Goal: Task Accomplishment & Management: Manage account settings

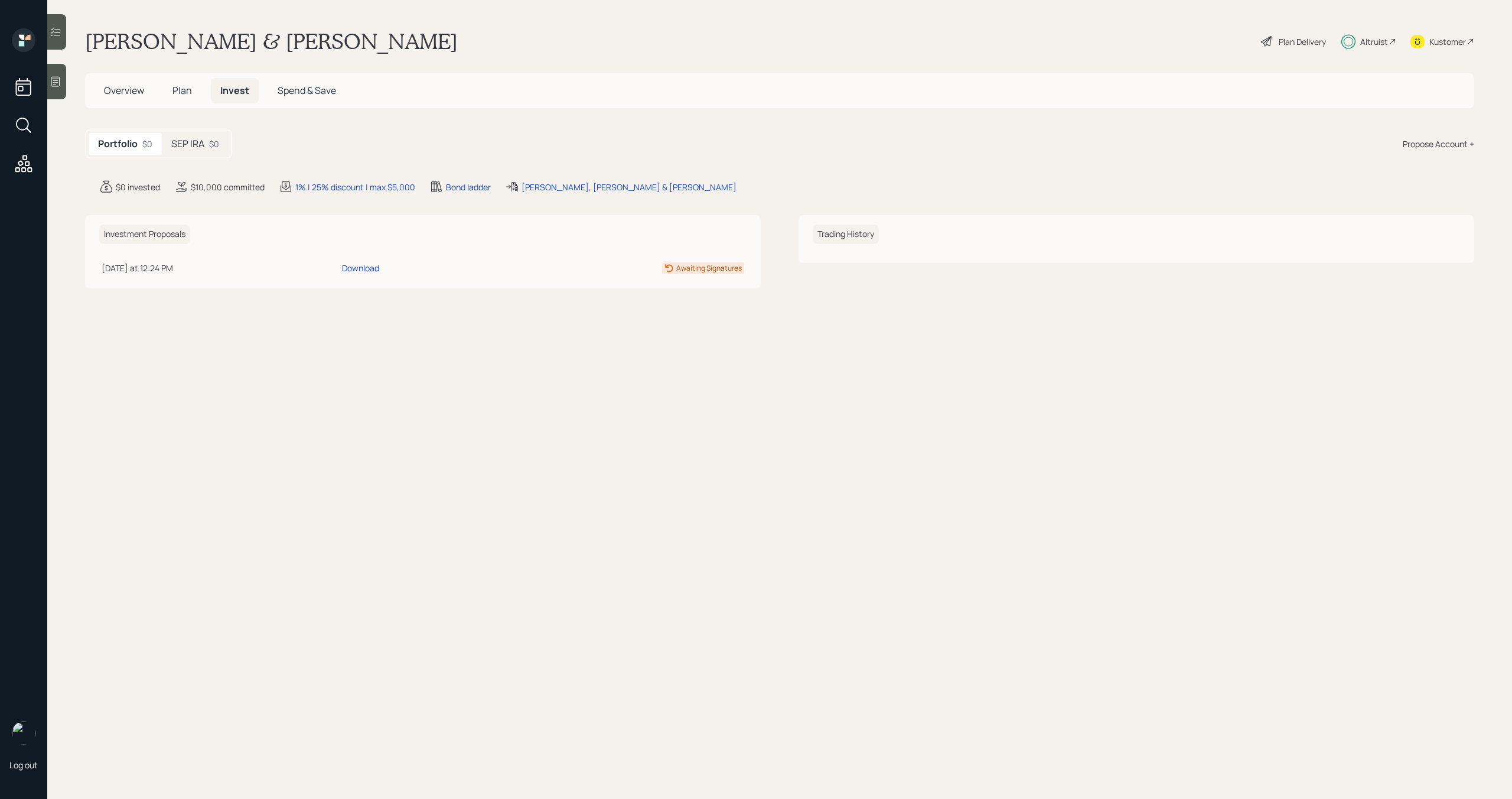
click at [206, 149] on div "SEP IRA $0" at bounding box center [195, 143] width 67 height 22
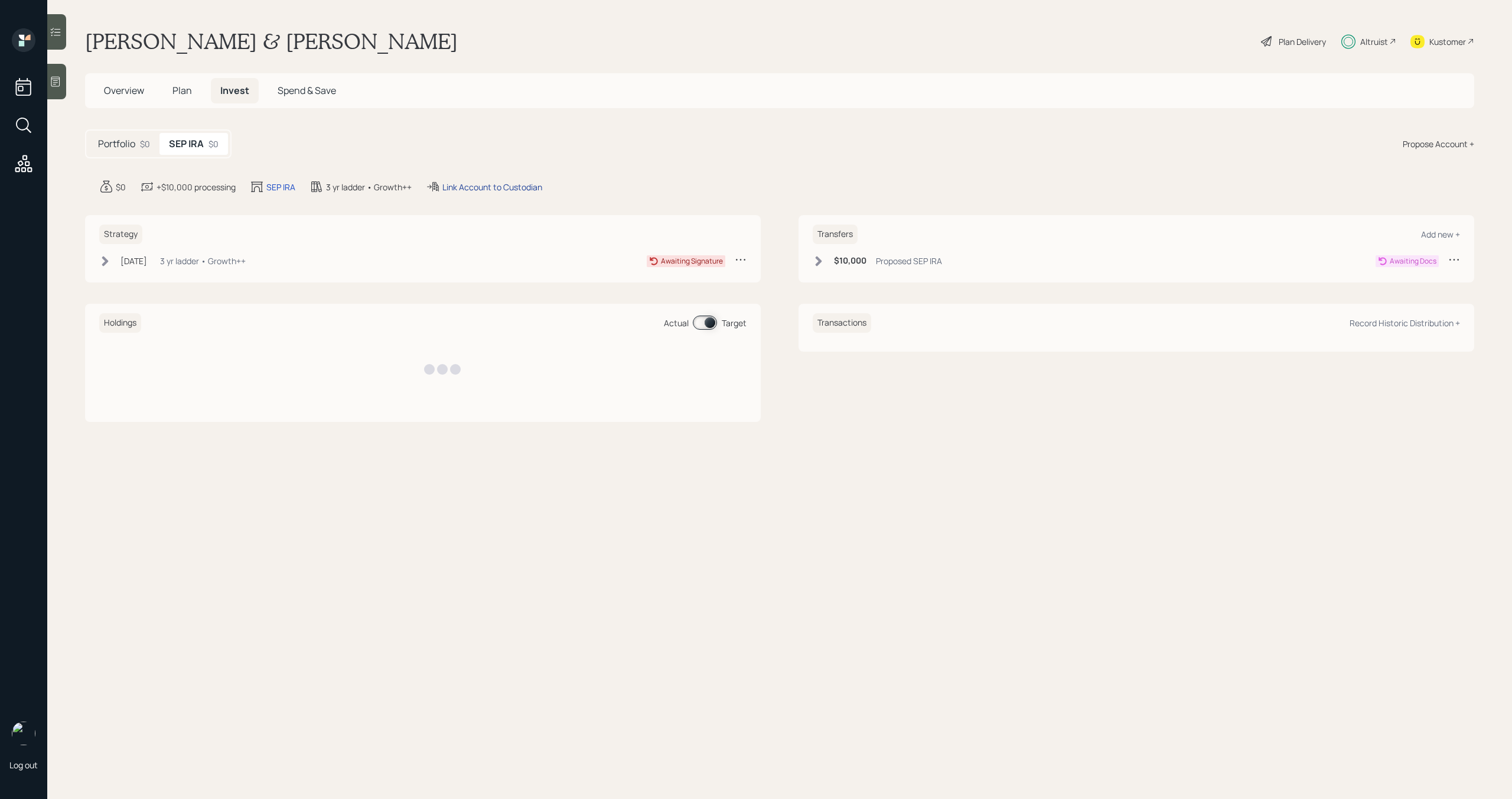
click at [514, 182] on div "Link Account to Custodian" at bounding box center [492, 187] width 100 height 12
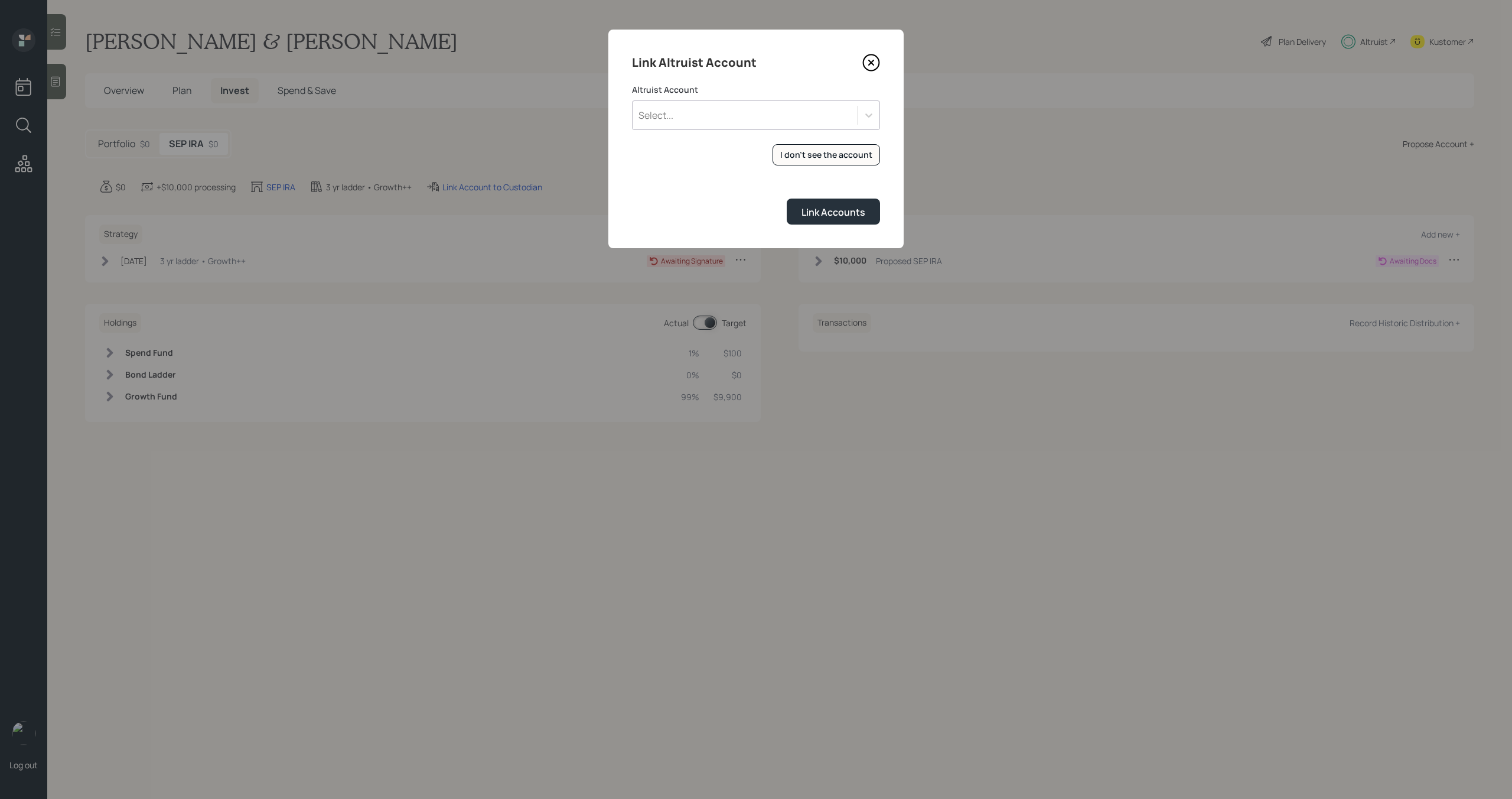
click at [704, 125] on div "Select..." at bounding box center [756, 115] width 248 height 29
click at [719, 204] on div "Link Accounts" at bounding box center [756, 211] width 248 height 26
click at [818, 162] on button "I don't see the account" at bounding box center [826, 155] width 108 height 22
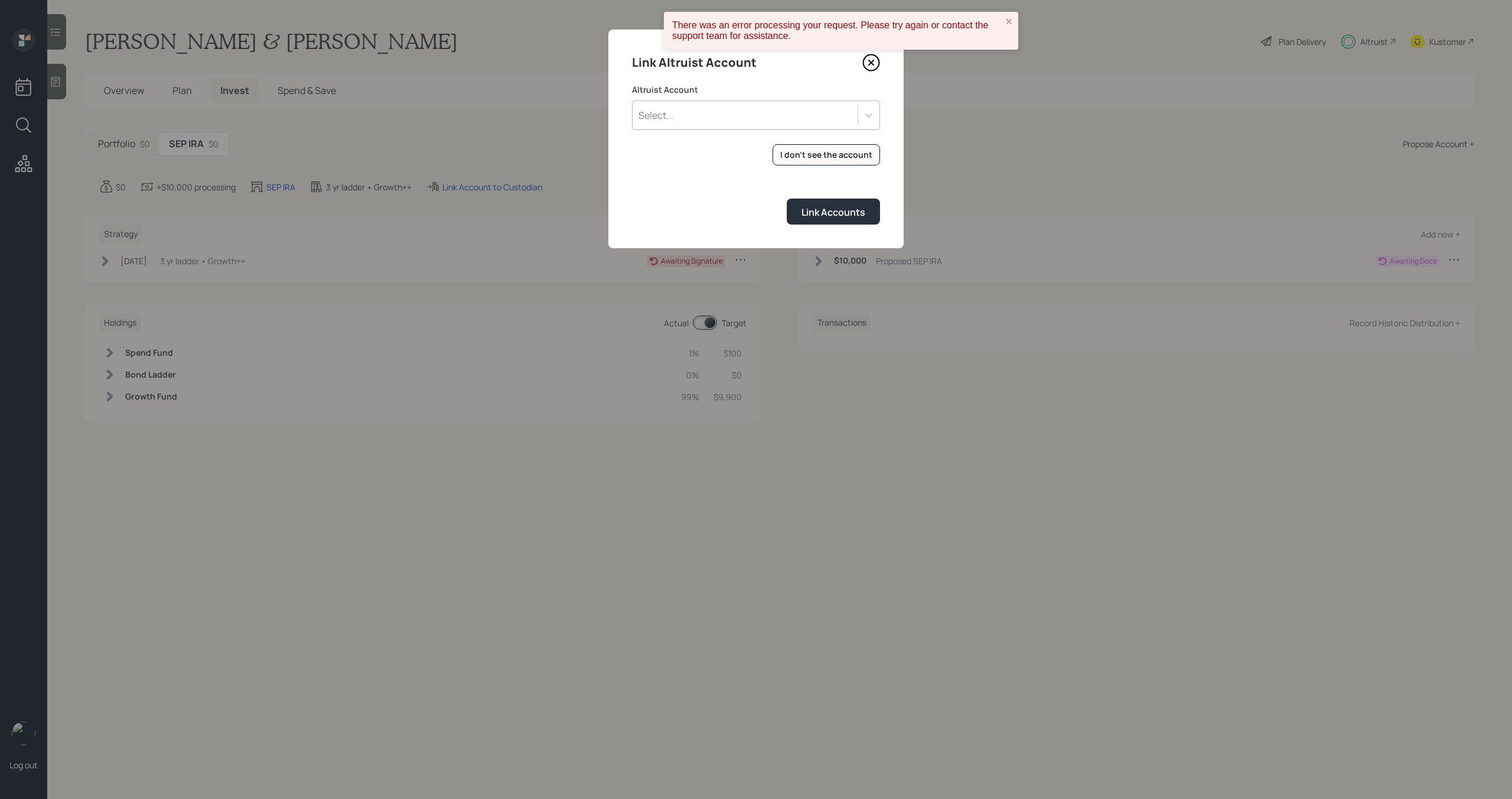
click at [701, 114] on div "Select..." at bounding box center [745, 115] width 225 height 20
click at [692, 189] on form "Altruist Account Select... I don't see the account Altruist accounts are synced…" at bounding box center [756, 154] width 248 height 141
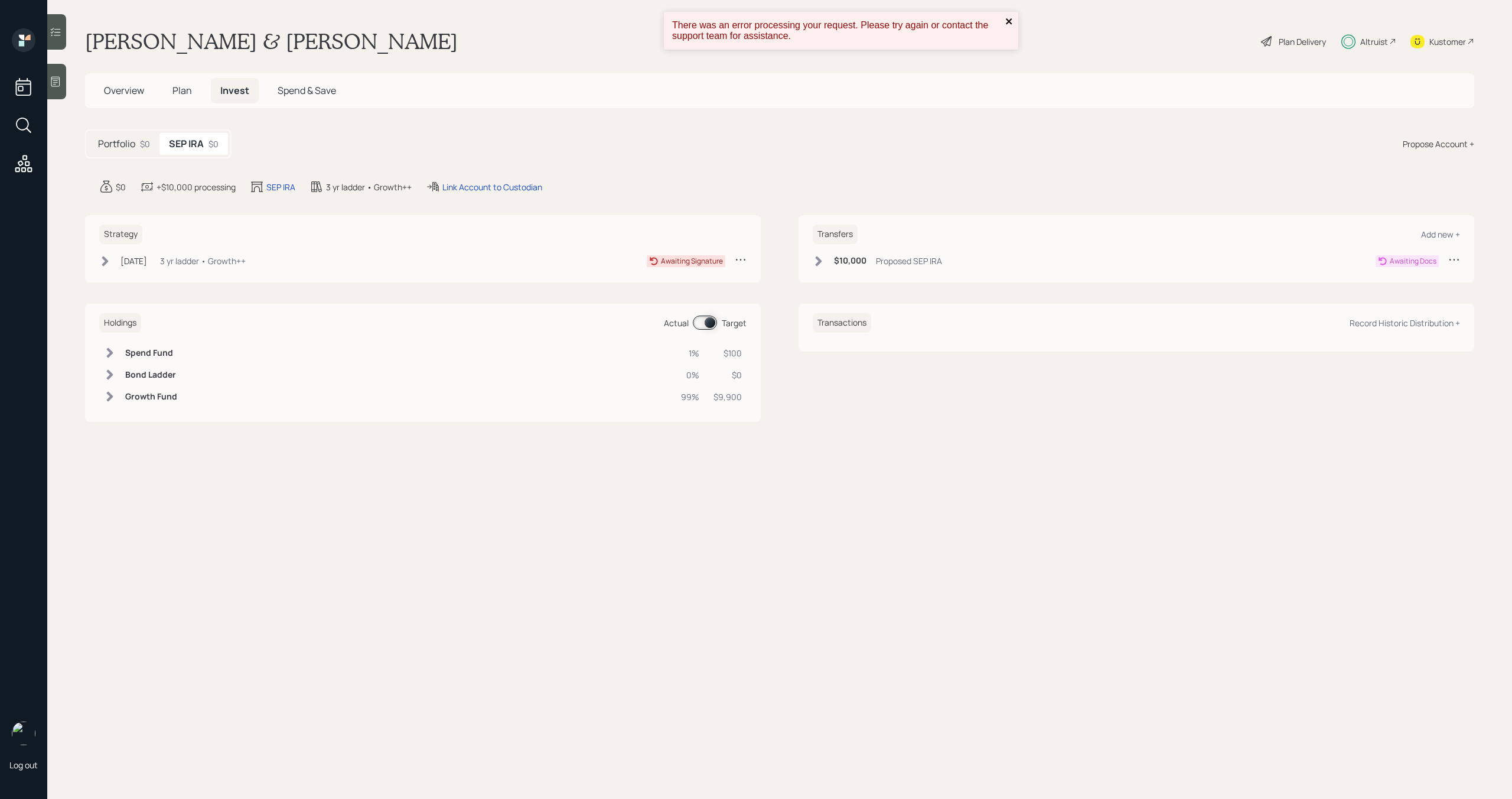
click at [1011, 18] on icon "close" at bounding box center [1010, 21] width 8 height 10
click at [490, 186] on div "Link Account to Custodian" at bounding box center [492, 187] width 100 height 12
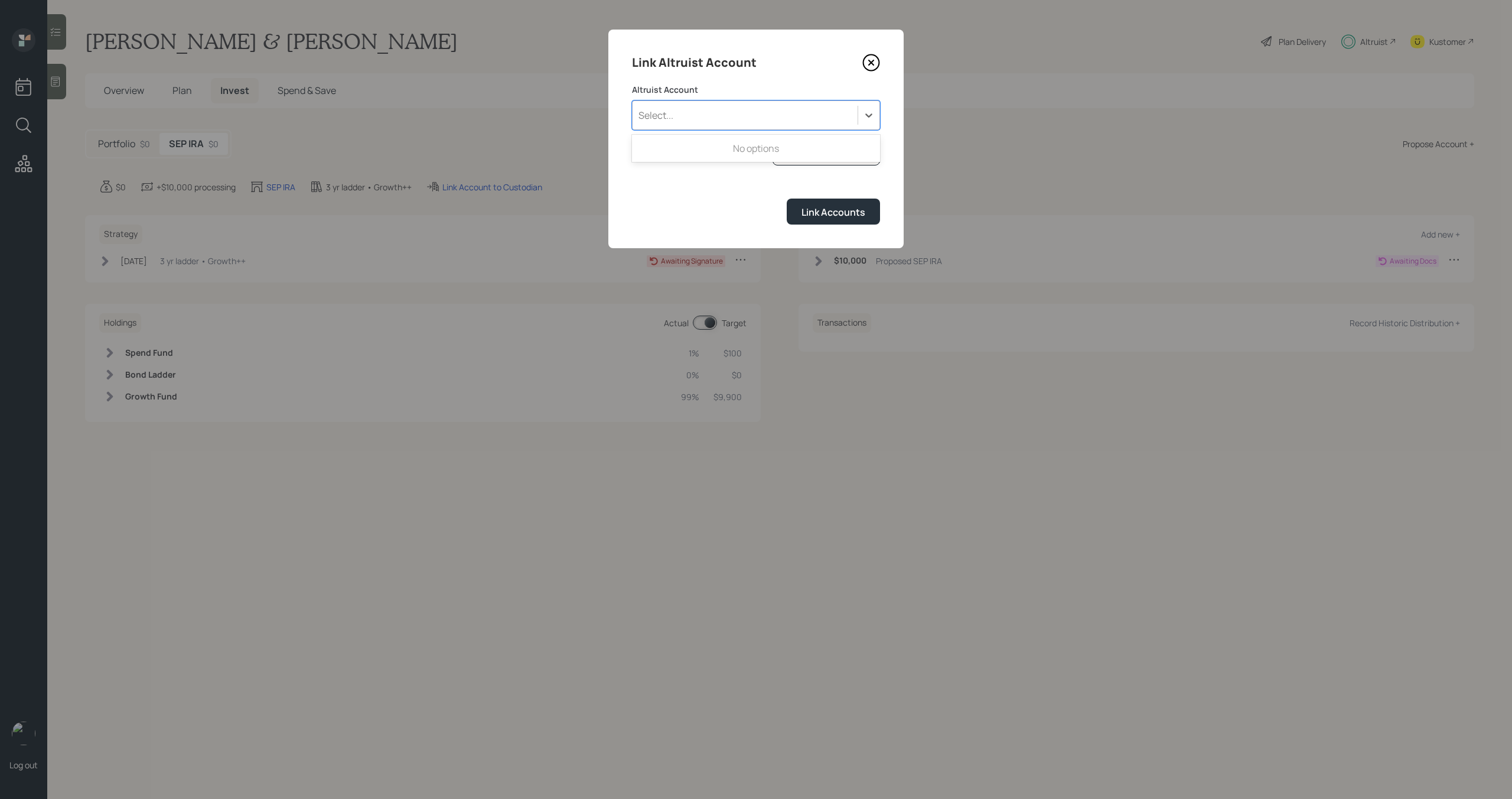
click at [783, 125] on div "Select..." at bounding box center [756, 115] width 248 height 29
click at [803, 149] on div "I don't see the account" at bounding box center [826, 155] width 92 height 12
click at [710, 120] on div "Select..." at bounding box center [745, 115] width 225 height 20
click at [705, 148] on div "SEP IRA (1458)" at bounding box center [756, 148] width 248 height 23
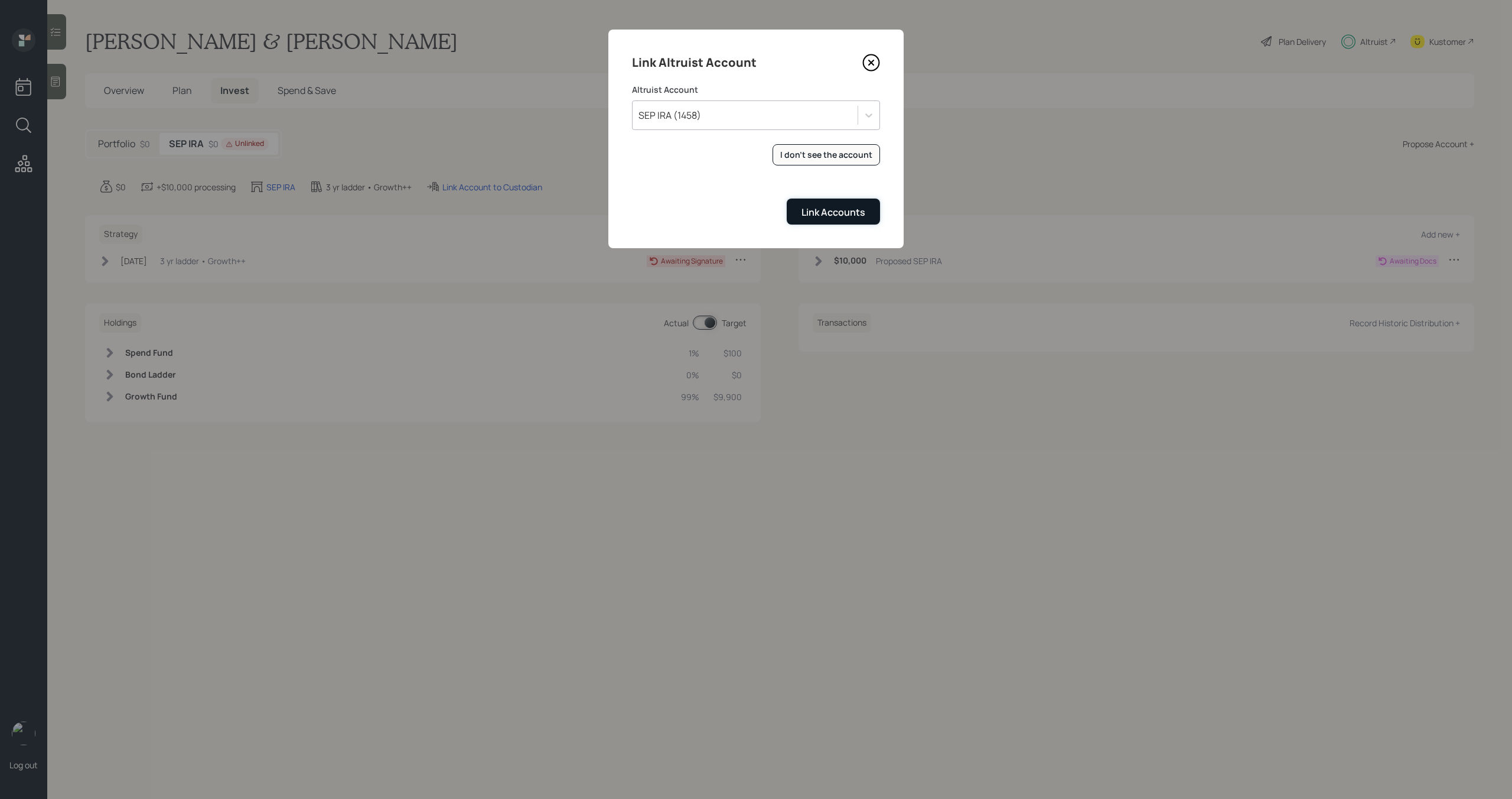
click at [803, 216] on div "Link Accounts" at bounding box center [833, 212] width 64 height 13
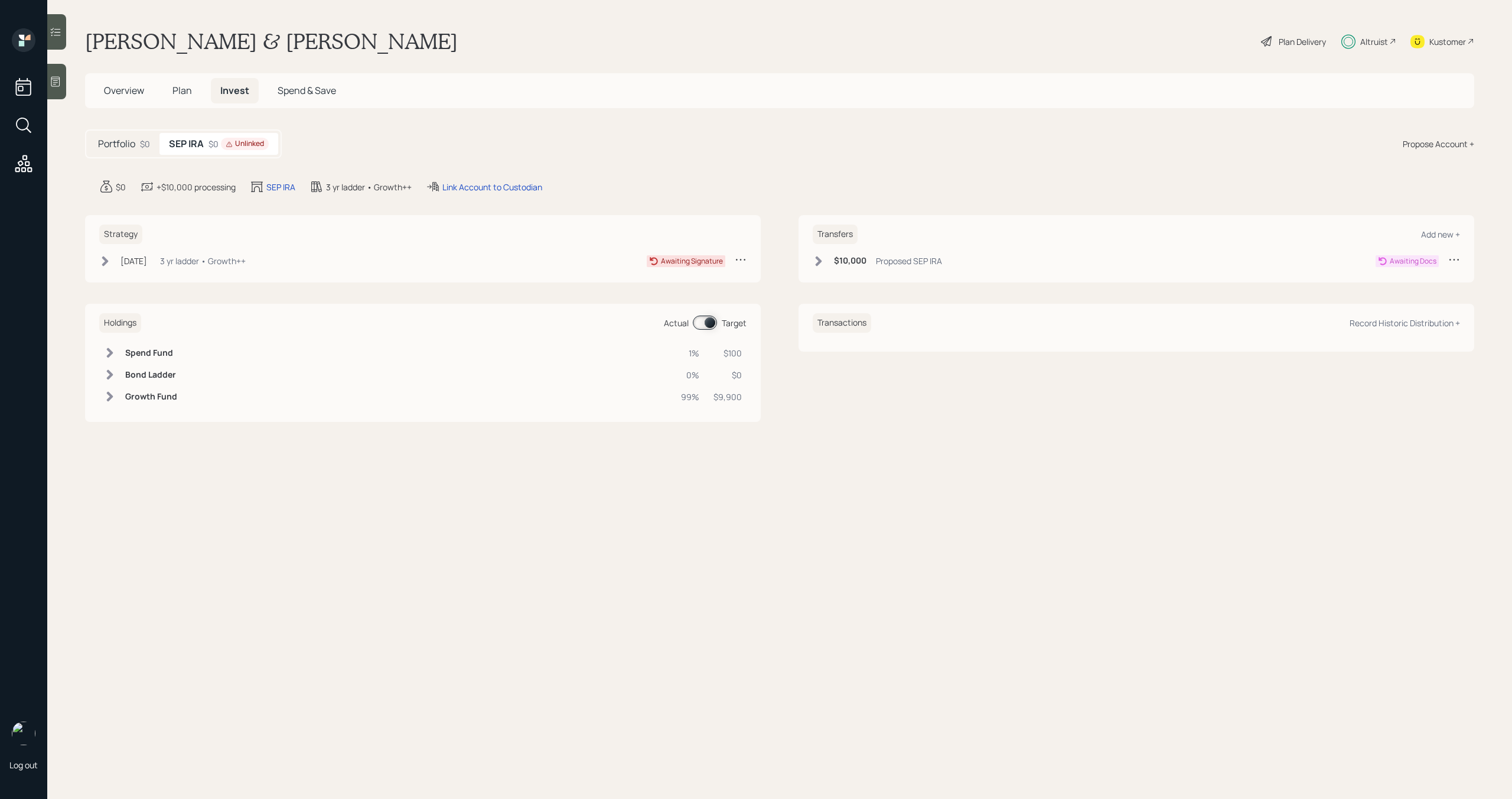
click at [107, 265] on icon at bounding box center [105, 262] width 12 height 12
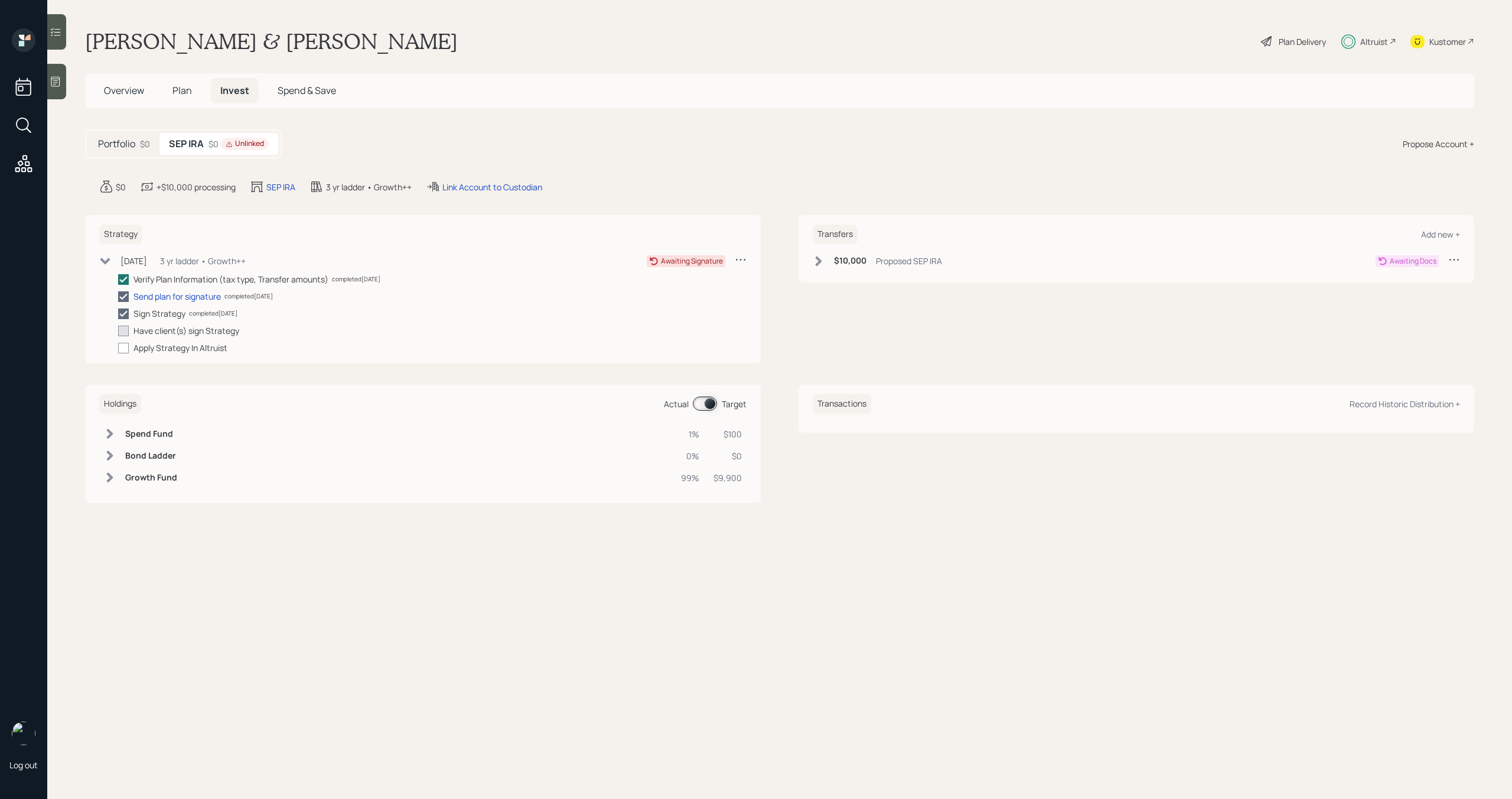
click at [108, 265] on icon at bounding box center [105, 262] width 12 height 12
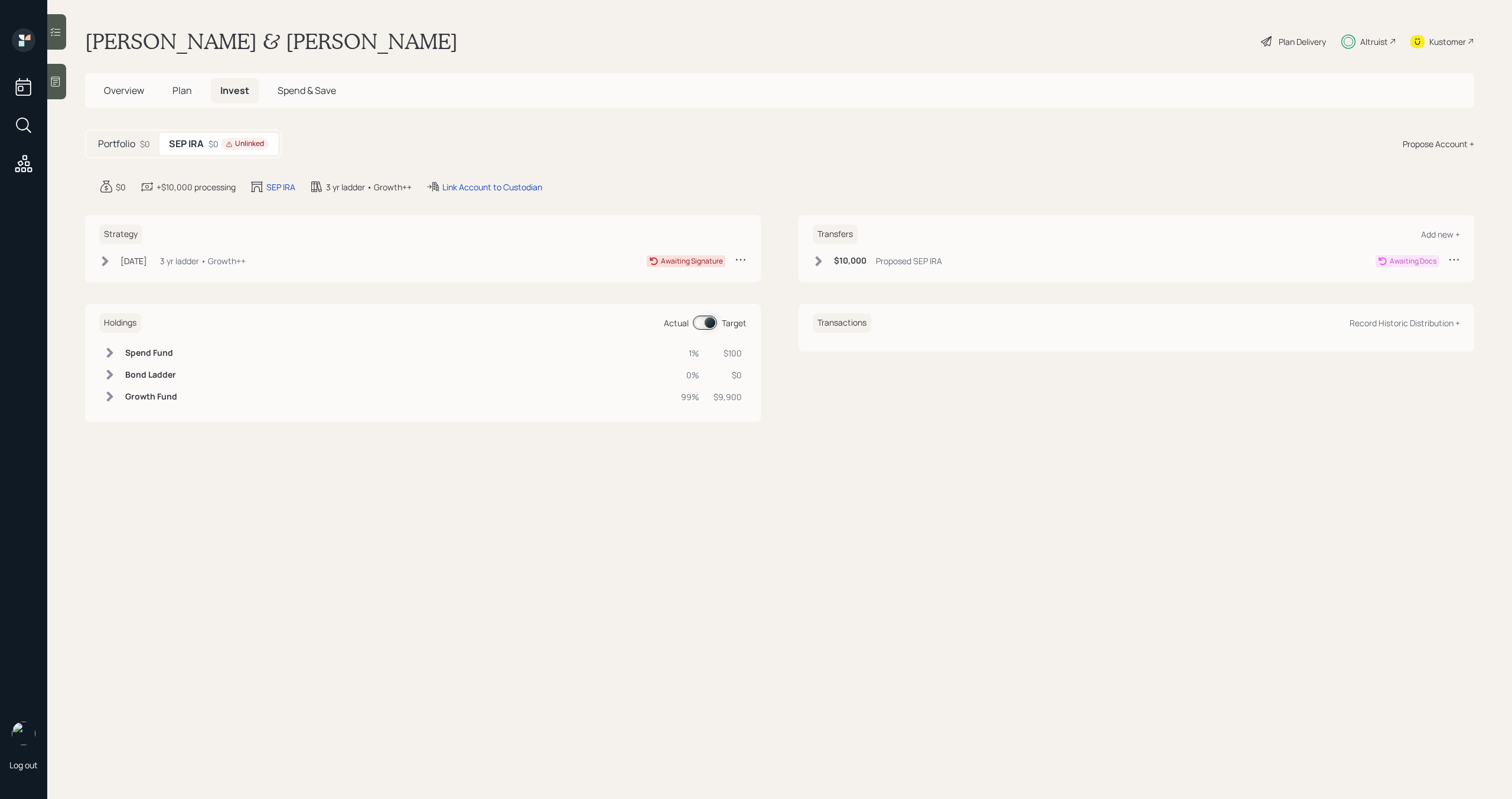
click at [813, 267] on div "$10,000 Proposed SEP IRA" at bounding box center [878, 261] width 130 height 15
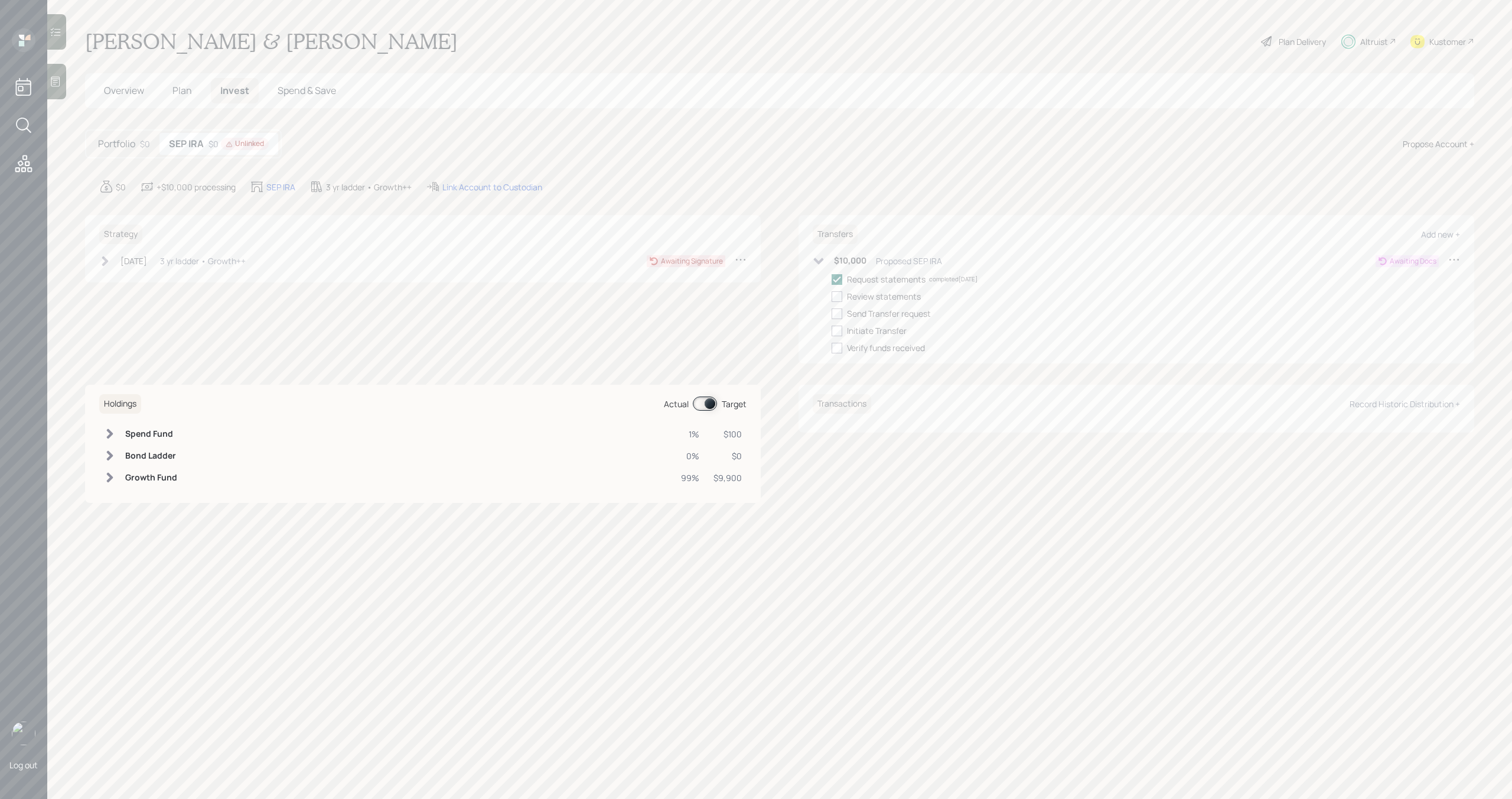
click at [813, 267] on div "$10,000 Proposed SEP IRA" at bounding box center [878, 261] width 130 height 15
